Goal: Task Accomplishment & Management: Manage account settings

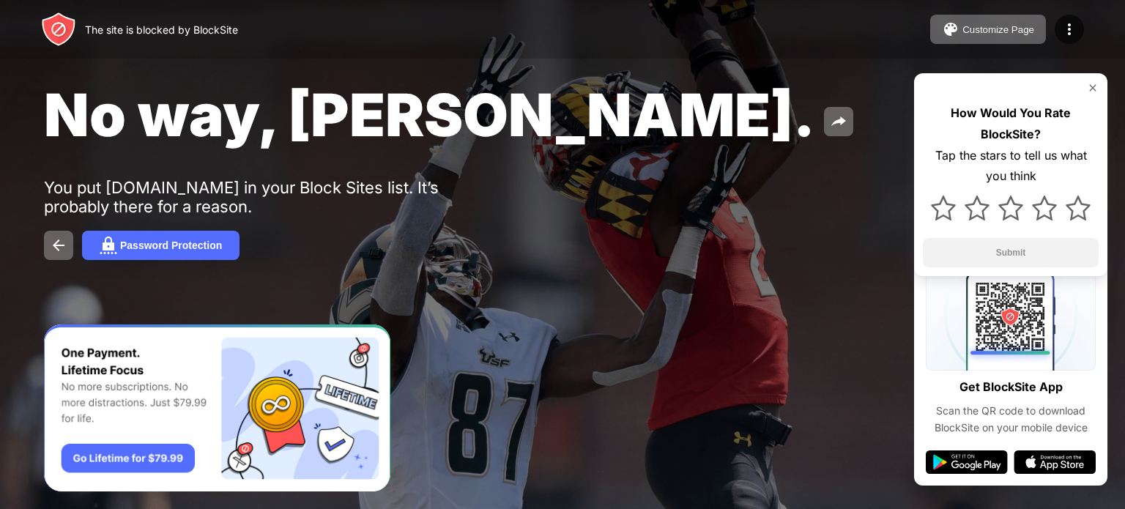
click at [1090, 14] on div "The site is blocked by BlockSite Customize Page Edit Block List Redirect Custom…" at bounding box center [562, 29] width 1125 height 59
click at [1077, 19] on div at bounding box center [1069, 29] width 29 height 29
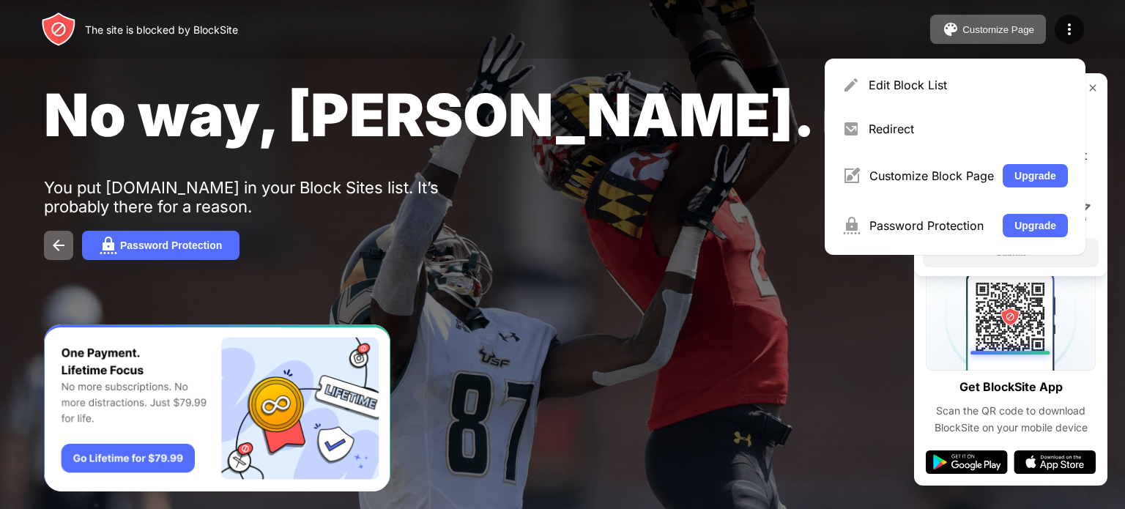
click at [952, 63] on div "Edit Block List Redirect Customize Block Page Upgrade Password Protection Upgra…" at bounding box center [955, 157] width 261 height 196
click at [953, 67] on div "Edit Block List" at bounding box center [955, 84] width 243 height 35
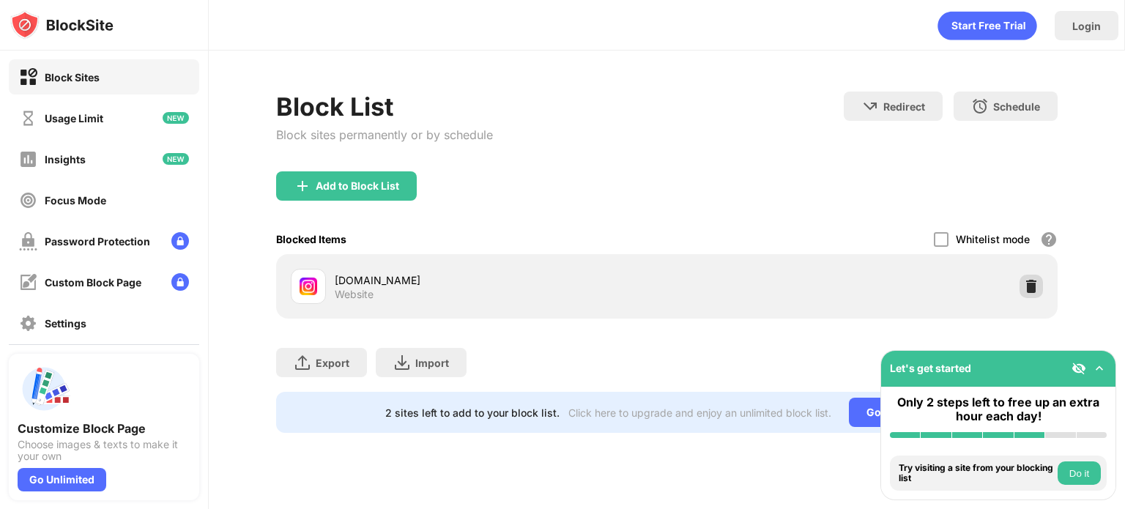
click at [1029, 287] on img at bounding box center [1031, 286] width 15 height 15
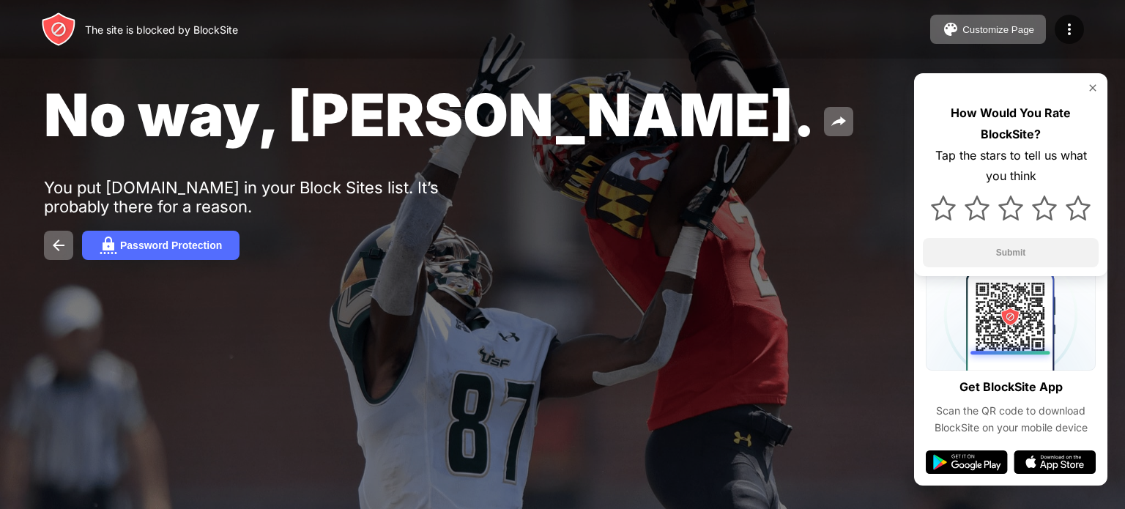
click at [1055, 21] on div "Customize Page Edit Block List Redirect Customize Block Page Upgrade Password P…" at bounding box center [1007, 29] width 154 height 29
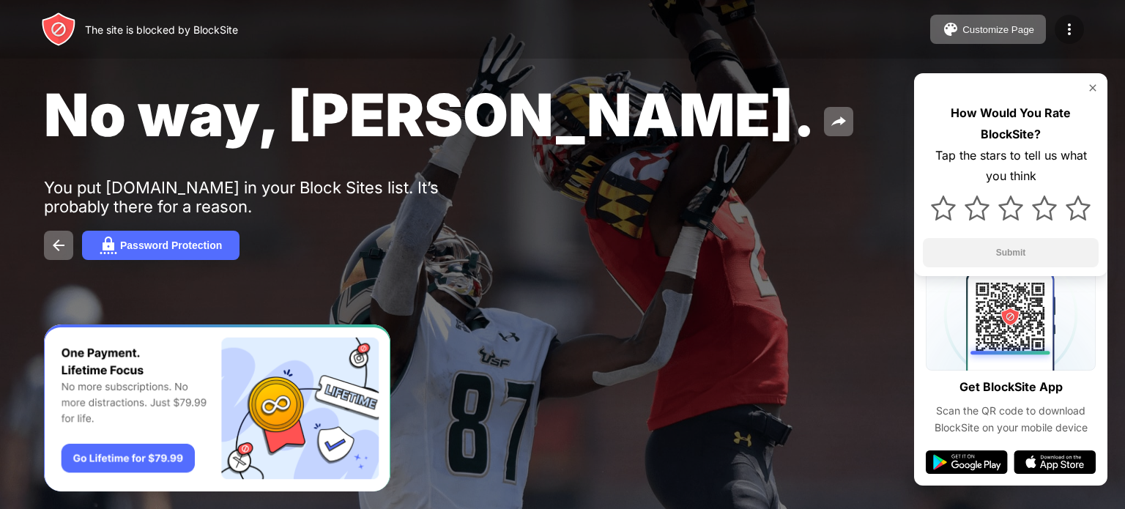
click at [1070, 29] on img at bounding box center [1070, 30] width 18 height 18
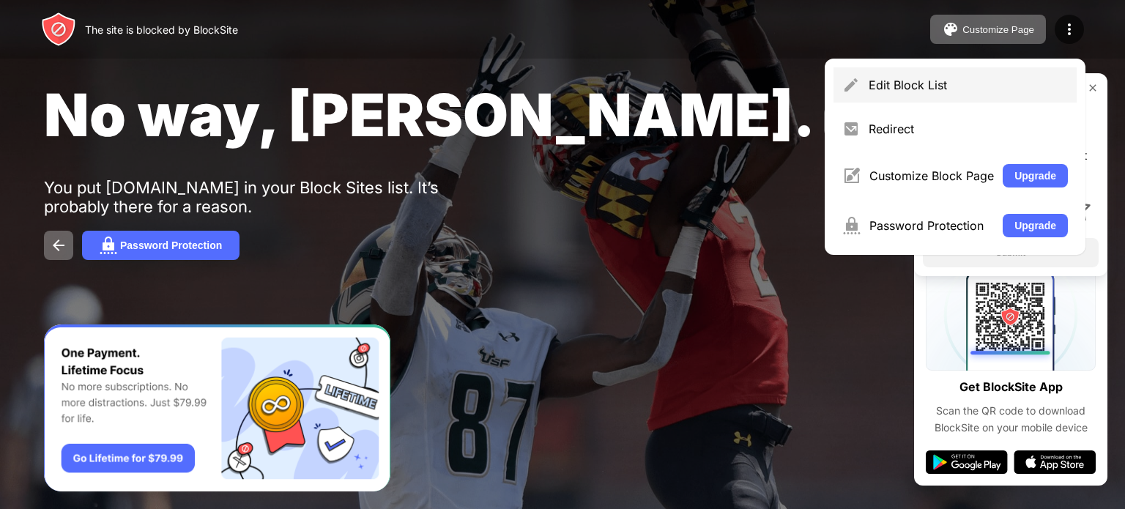
drag, startPoint x: 820, startPoint y: 88, endPoint x: 891, endPoint y: 75, distance: 71.4
click at [891, 75] on div "The site is blocked by BlockSite Customize Page Edit Block List Redirect Custom…" at bounding box center [562, 254] width 1125 height 509
click at [891, 75] on div "Edit Block List" at bounding box center [955, 84] width 243 height 35
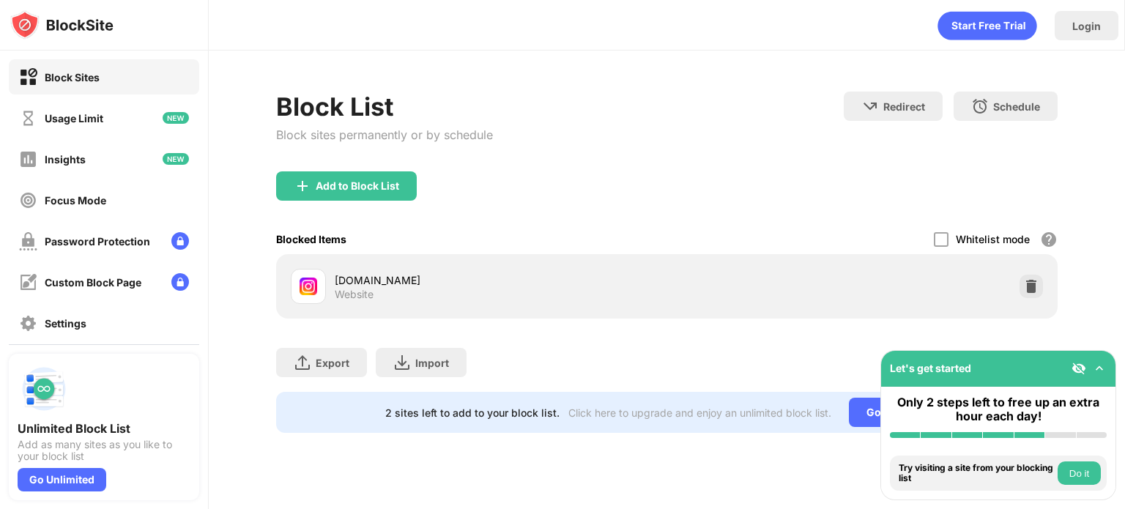
click at [1029, 276] on div at bounding box center [1031, 286] width 23 height 23
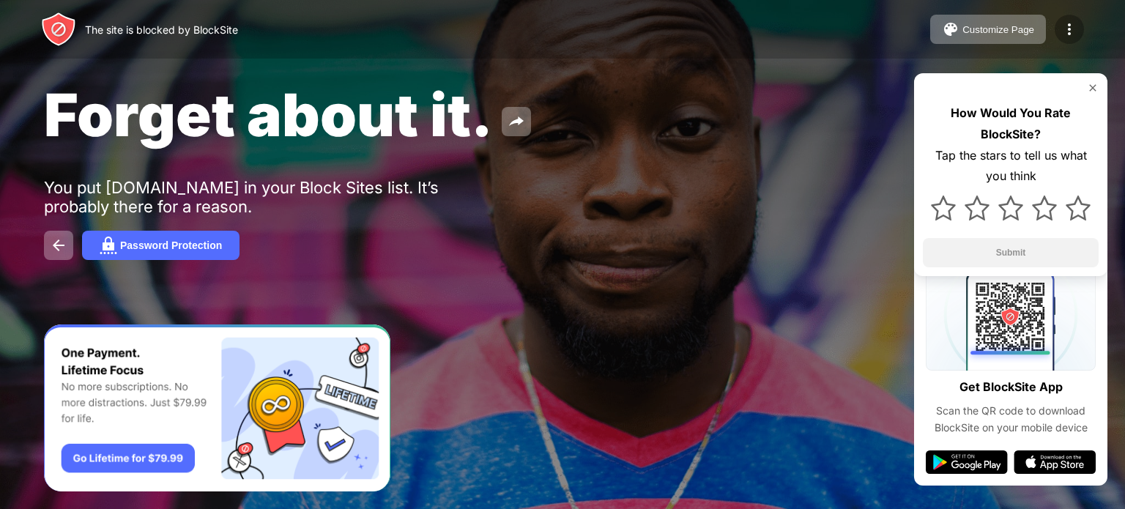
click at [1080, 34] on div at bounding box center [1069, 29] width 29 height 29
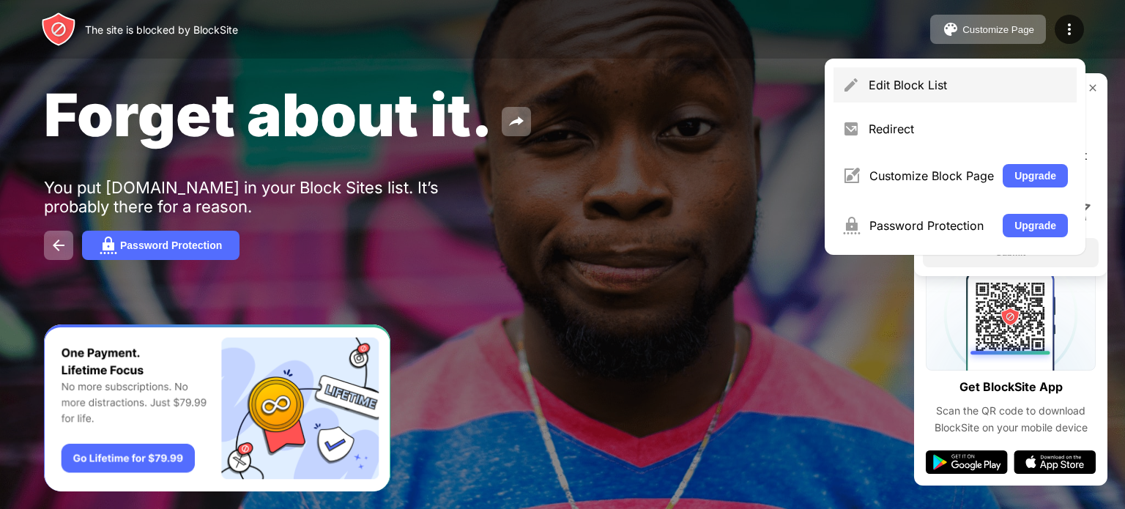
click at [941, 70] on div "Edit Block List" at bounding box center [955, 84] width 243 height 35
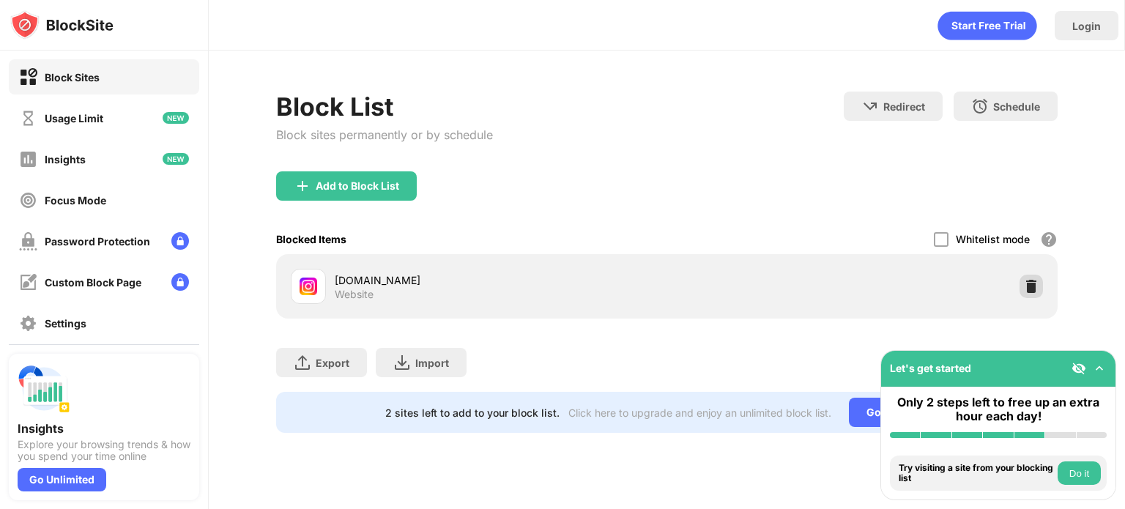
click at [1034, 298] on div "[DOMAIN_NAME] Website" at bounding box center [667, 286] width 764 height 47
click at [1031, 292] on img at bounding box center [1031, 286] width 15 height 15
